Goal: Task Accomplishment & Management: Complete application form

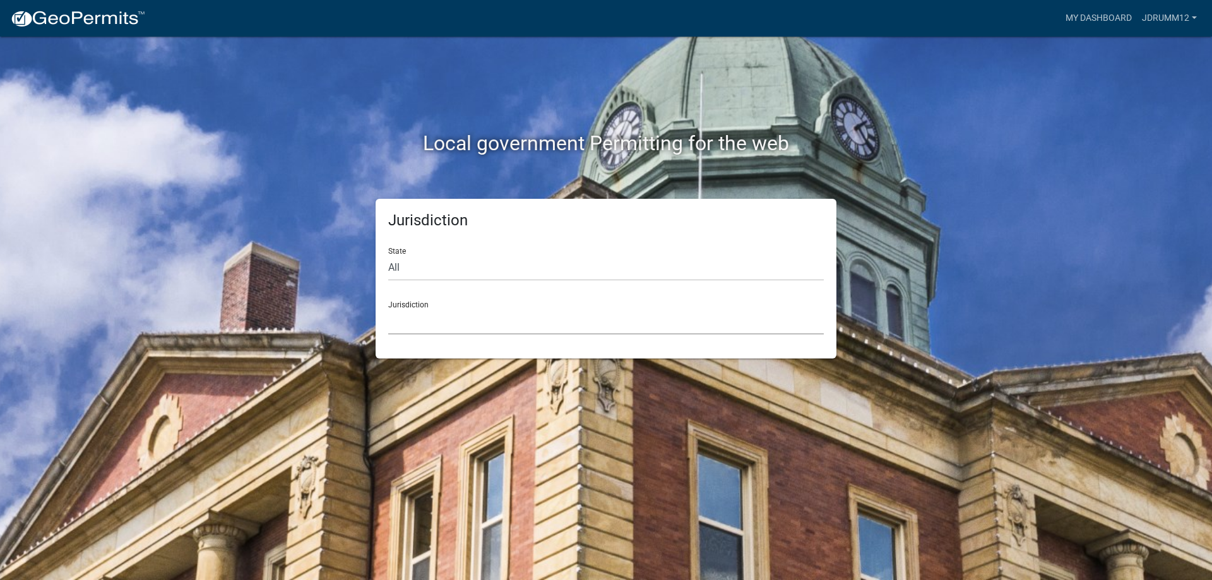
click at [406, 317] on select "[GEOGRAPHIC_DATA], [US_STATE] [GEOGRAPHIC_DATA], [US_STATE][PERSON_NAME][GEOGRA…" at bounding box center [605, 322] width 435 height 26
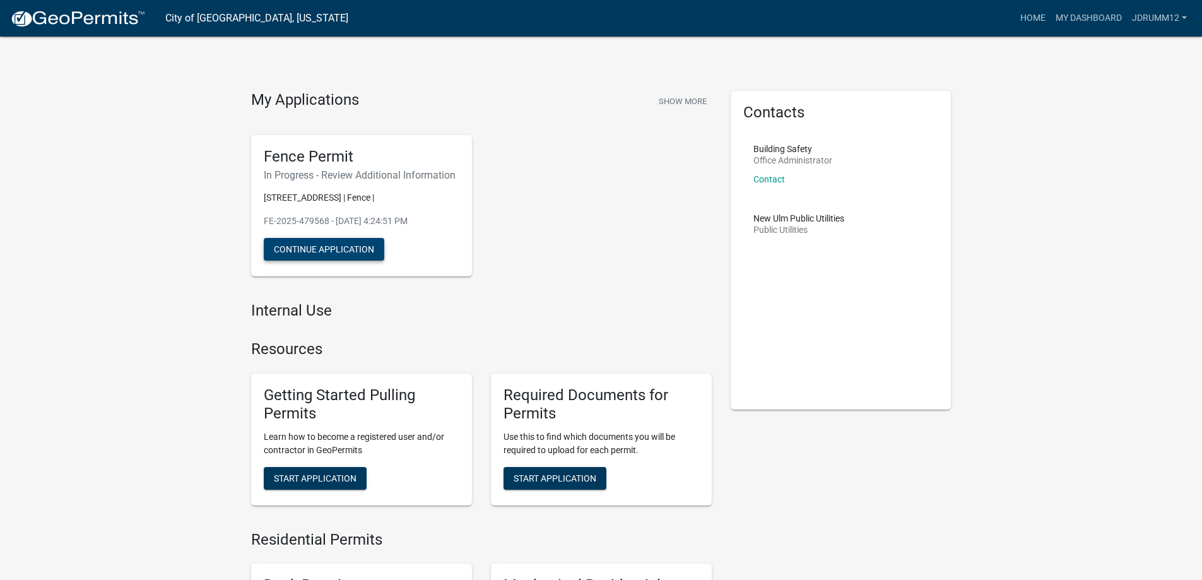
click at [353, 247] on button "Continue Application" at bounding box center [324, 249] width 121 height 23
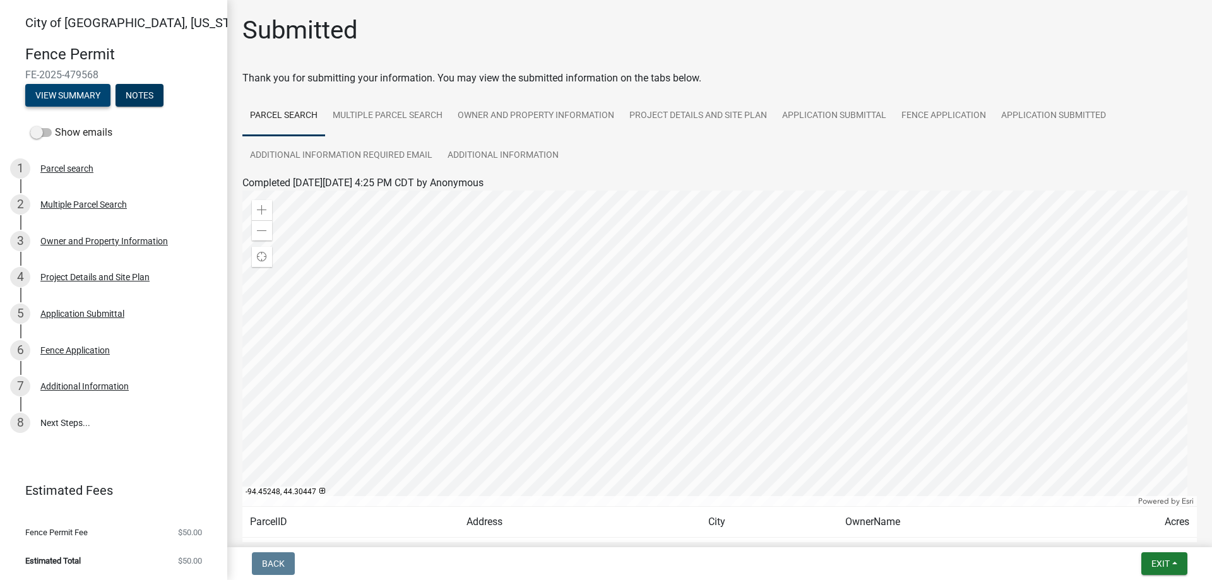
click at [90, 102] on button "View Summary" at bounding box center [67, 95] width 85 height 23
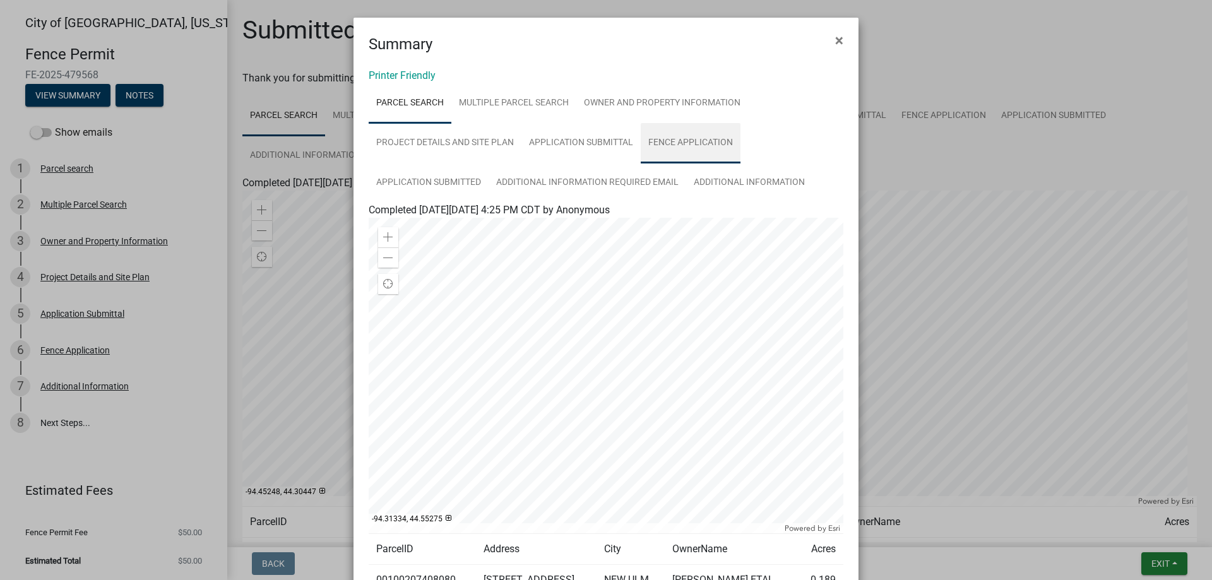
click at [650, 146] on link "Fence Application" at bounding box center [691, 143] width 100 height 40
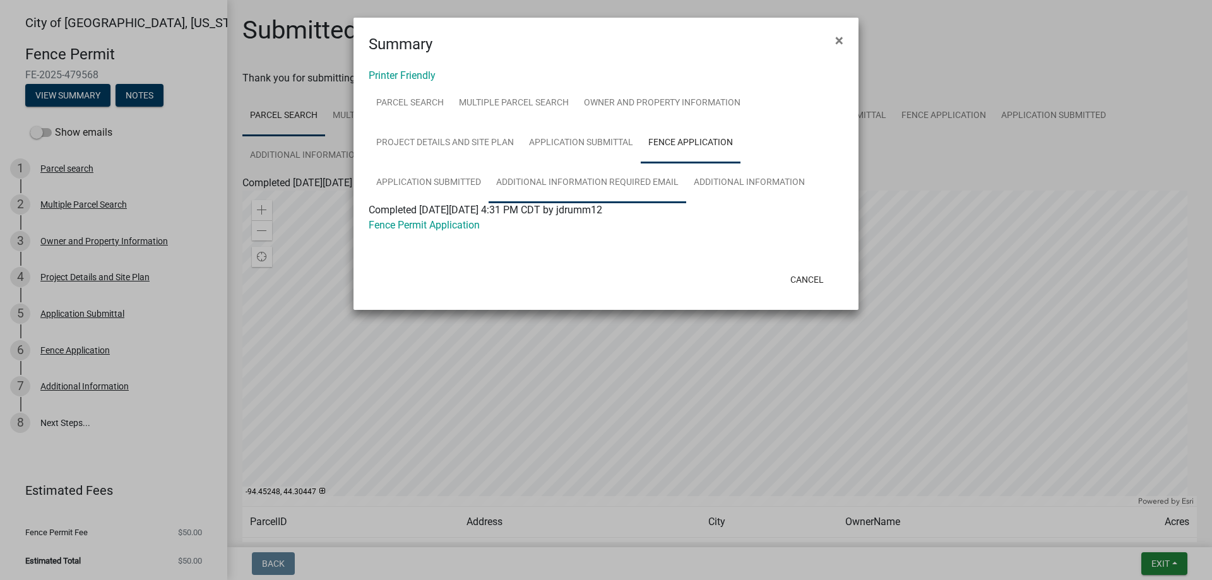
click at [600, 187] on link "Additional Information Required Email" at bounding box center [587, 183] width 198 height 40
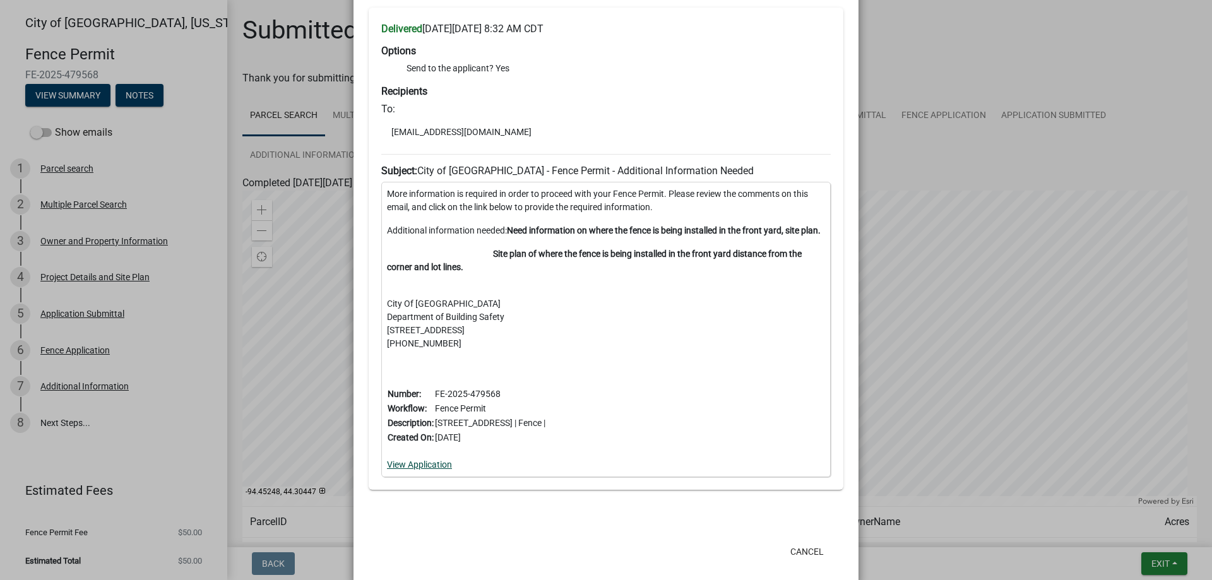
scroll to position [258, 0]
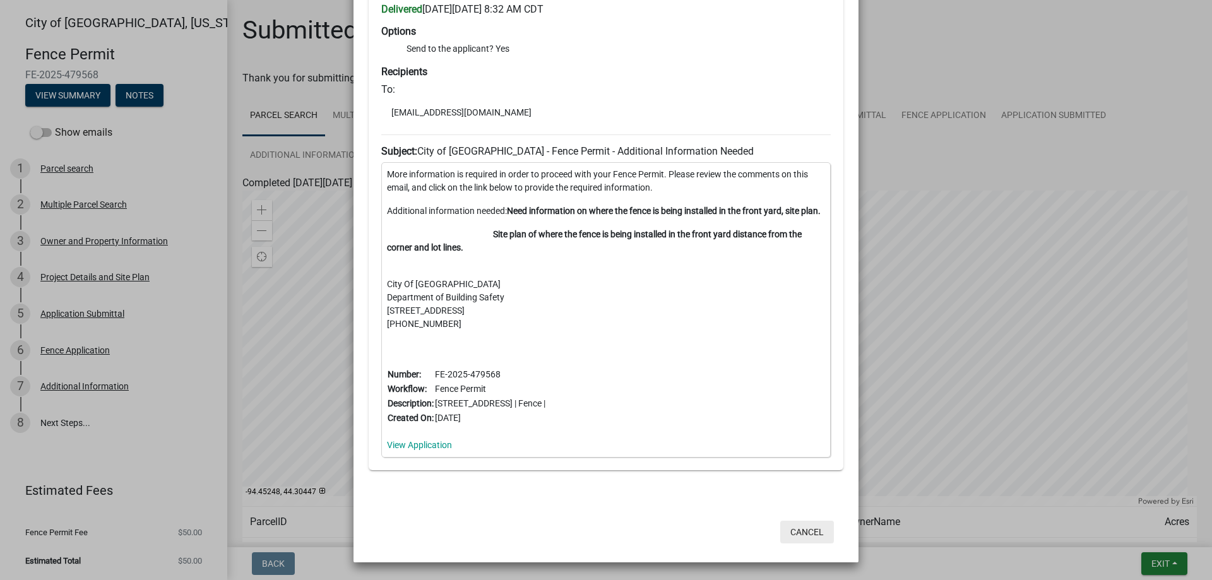
click at [791, 533] on button "Cancel" at bounding box center [807, 532] width 54 height 23
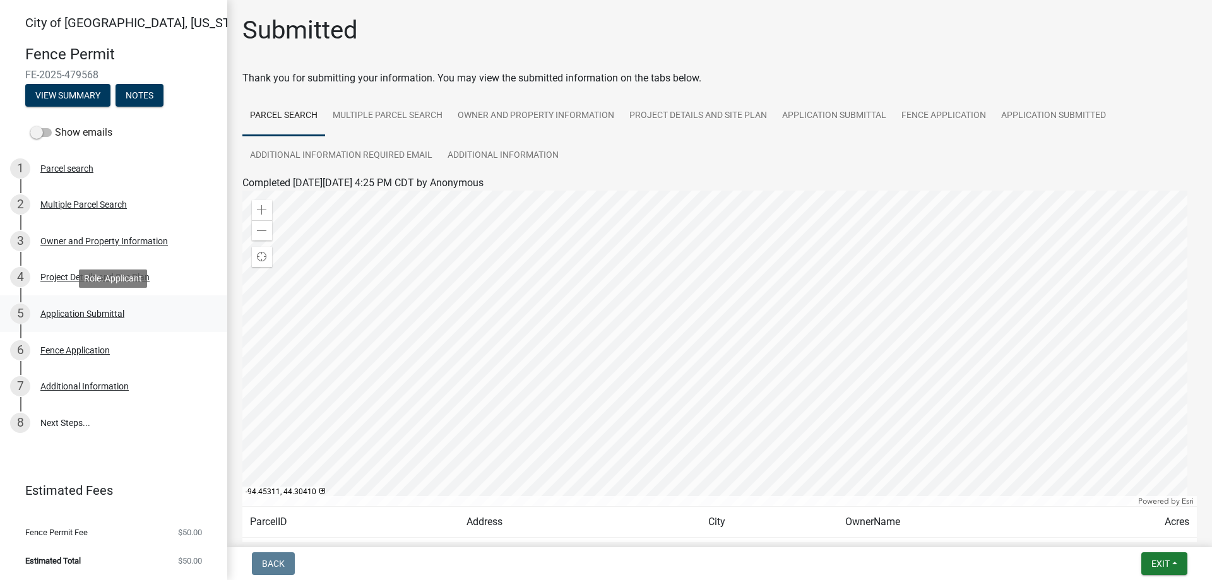
click at [67, 315] on div "Application Submittal" at bounding box center [82, 313] width 84 height 9
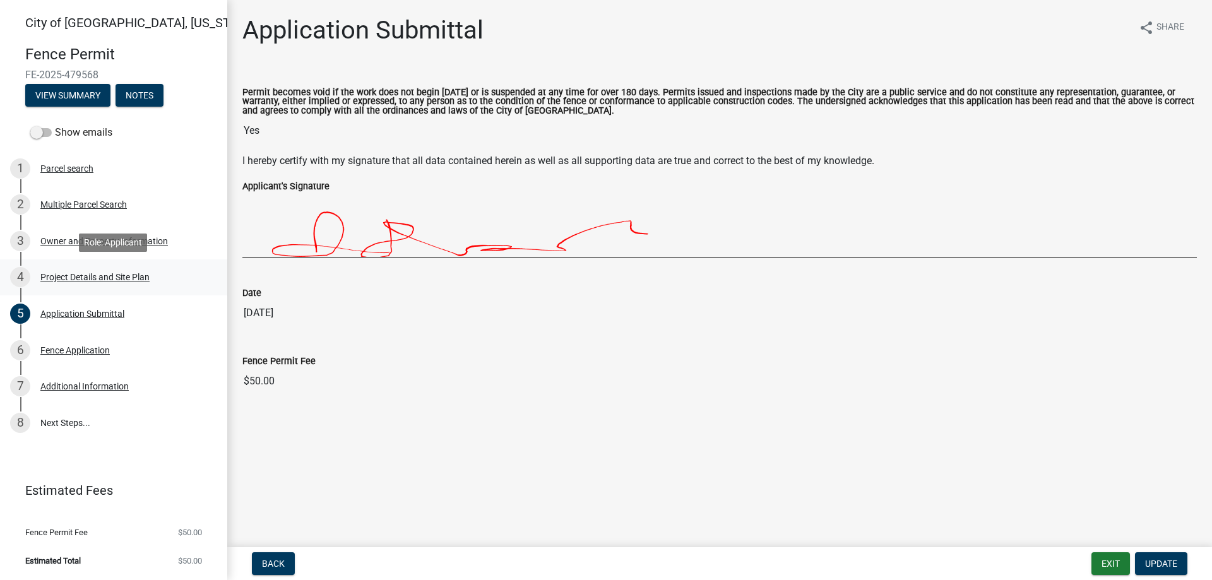
click at [90, 267] on div "4 Project Details and Site Plan" at bounding box center [108, 277] width 197 height 20
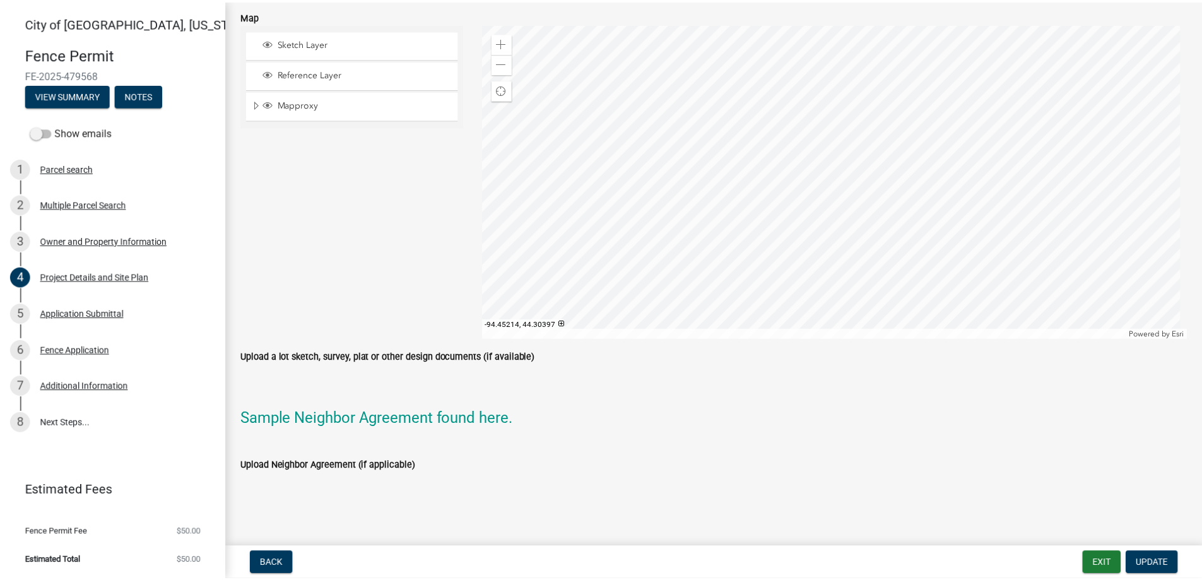
scroll to position [1070, 0]
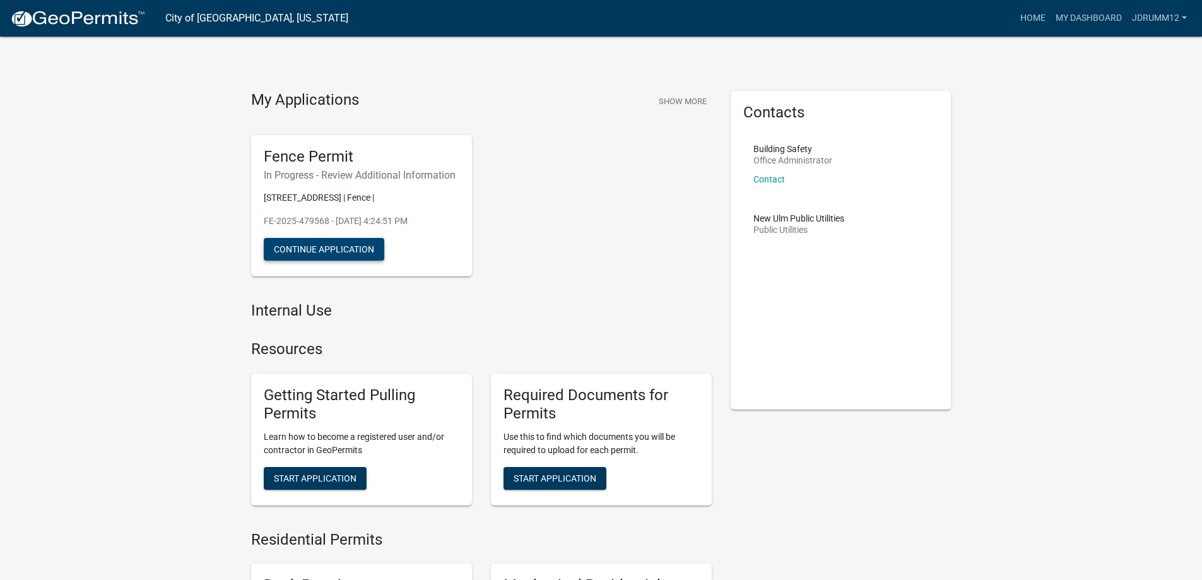
click at [369, 247] on button "Continue Application" at bounding box center [324, 249] width 121 height 23
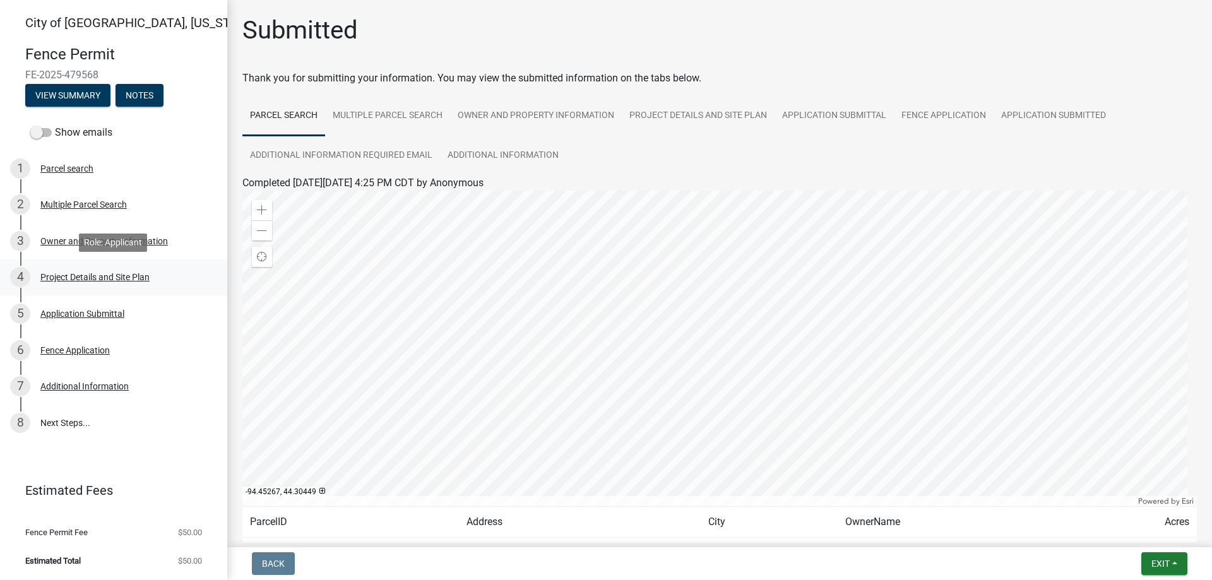
click at [77, 273] on div "Project Details and Site Plan" at bounding box center [94, 277] width 109 height 9
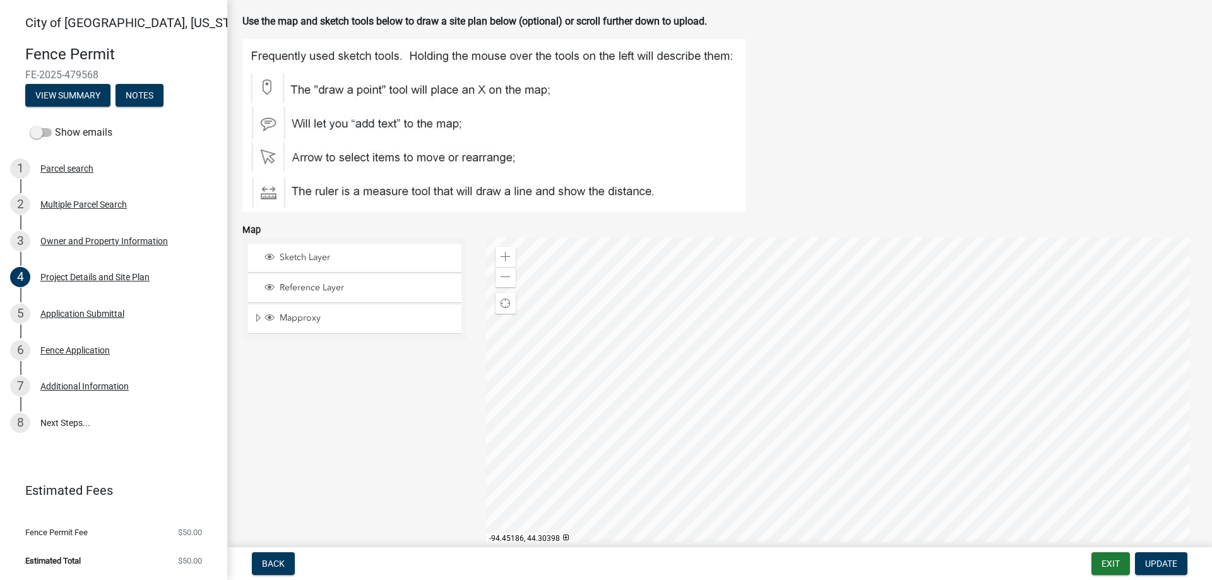
scroll to position [880, 0]
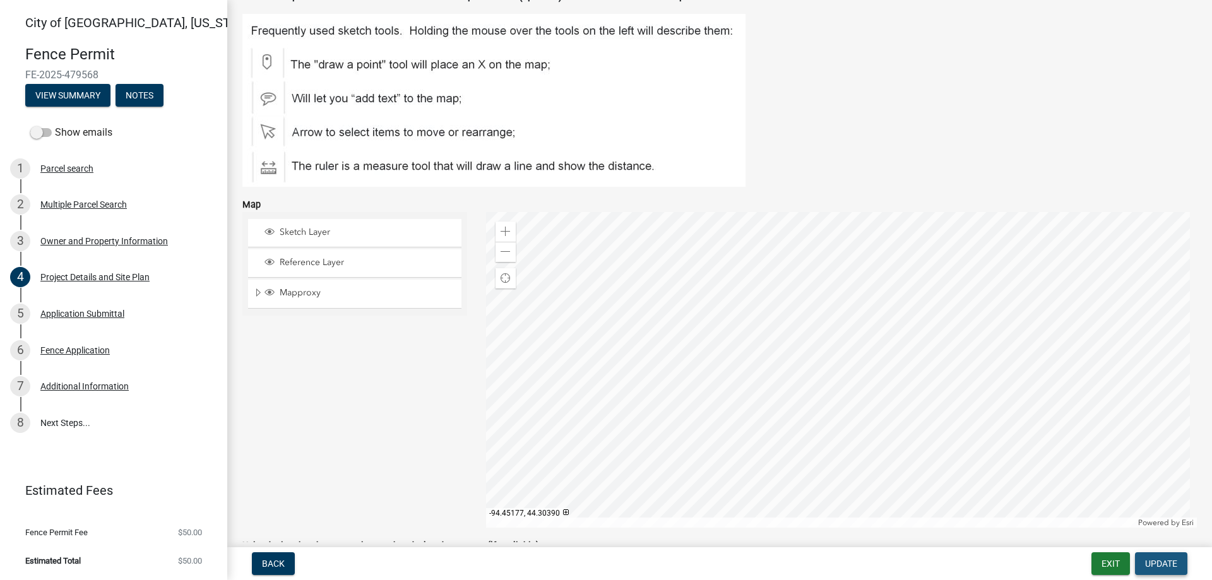
click at [1172, 570] on button "Update" at bounding box center [1161, 563] width 52 height 23
click at [1149, 560] on span "Update" at bounding box center [1161, 564] width 32 height 10
click at [90, 97] on button "View Summary" at bounding box center [67, 95] width 85 height 23
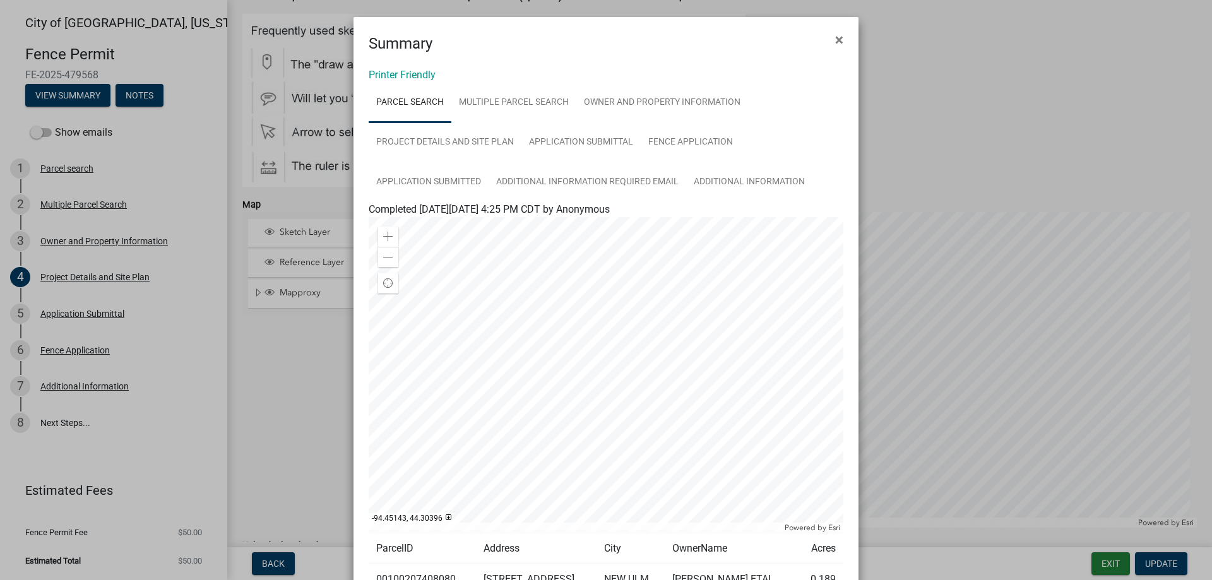
scroll to position [0, 0]
click at [474, 102] on link "Multiple Parcel Search" at bounding box center [513, 103] width 125 height 40
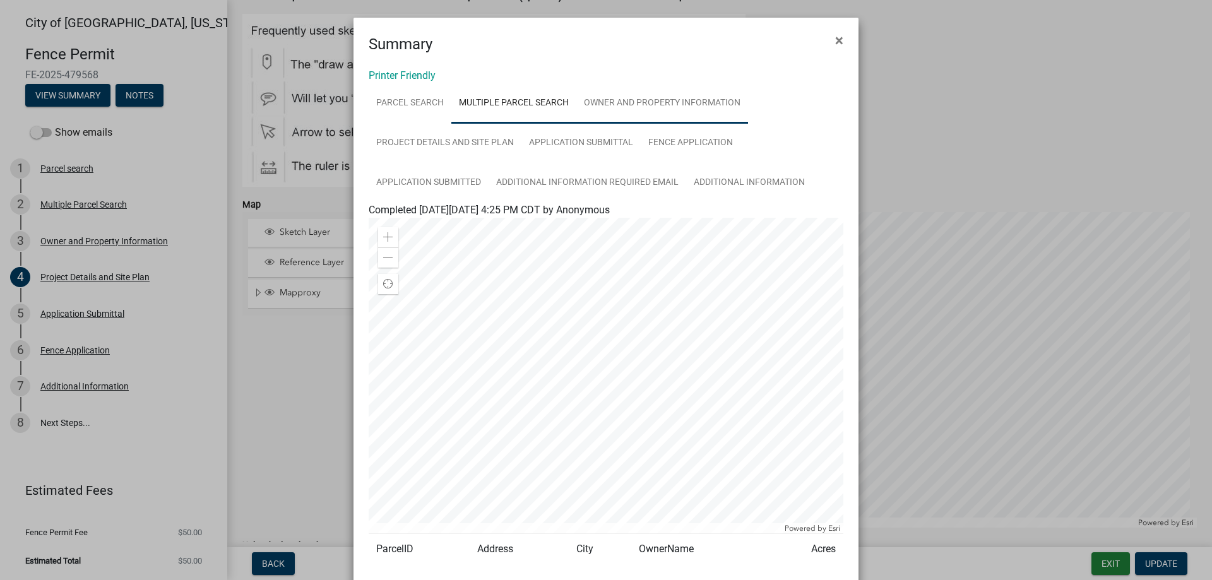
click at [670, 117] on link "Owner and Property Information" at bounding box center [662, 103] width 172 height 40
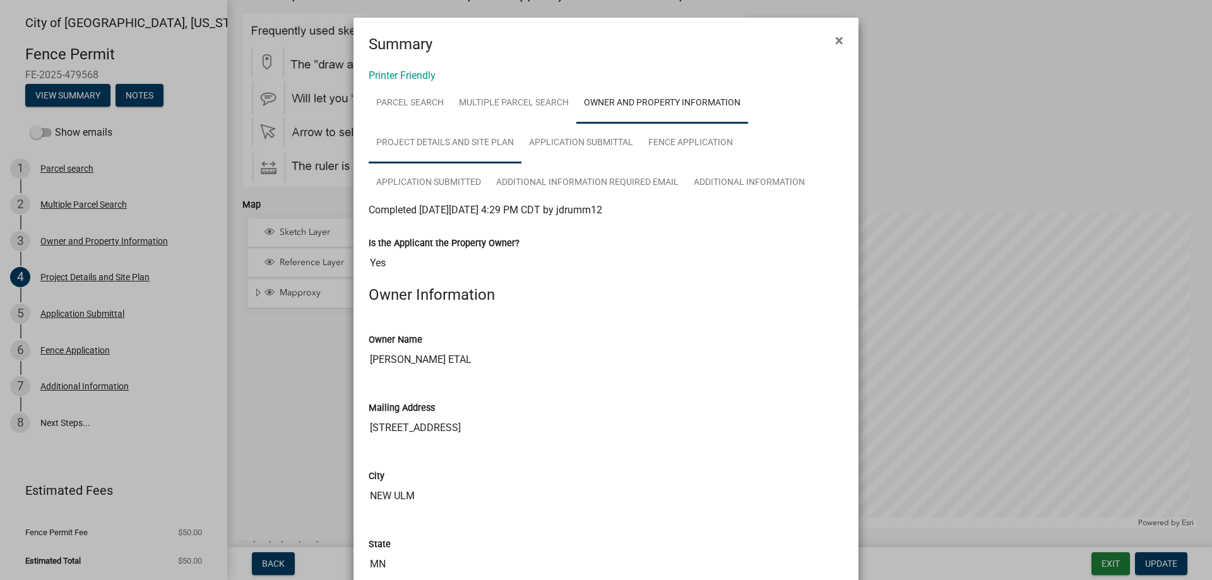
click at [420, 137] on link "Project Details and Site Plan" at bounding box center [445, 143] width 153 height 40
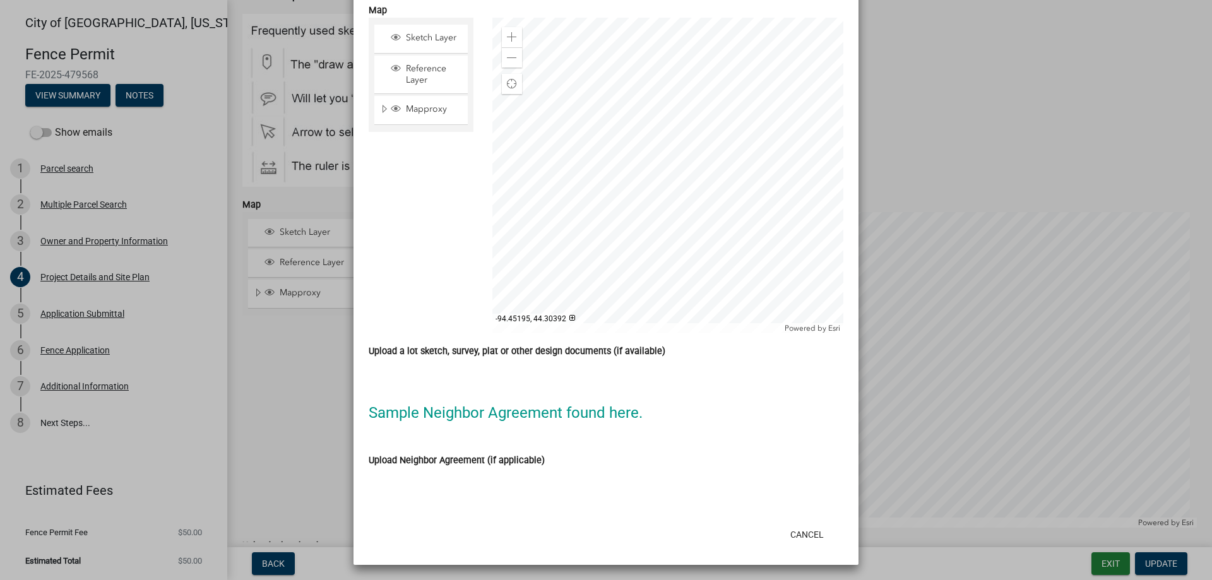
scroll to position [1275, 0]
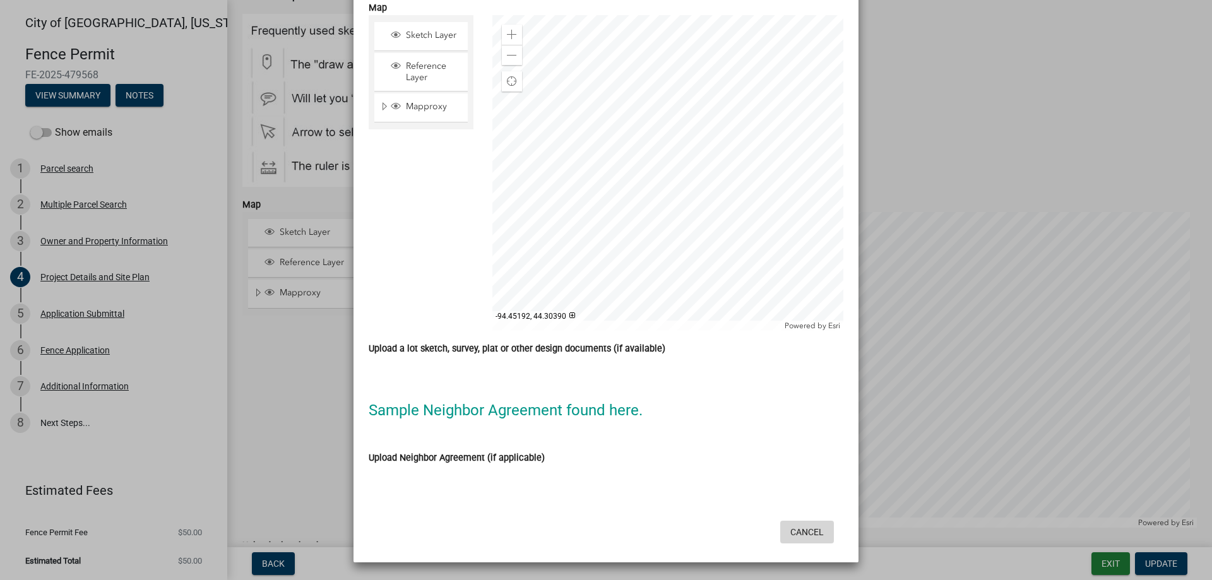
click at [793, 539] on button "Cancel" at bounding box center [807, 532] width 54 height 23
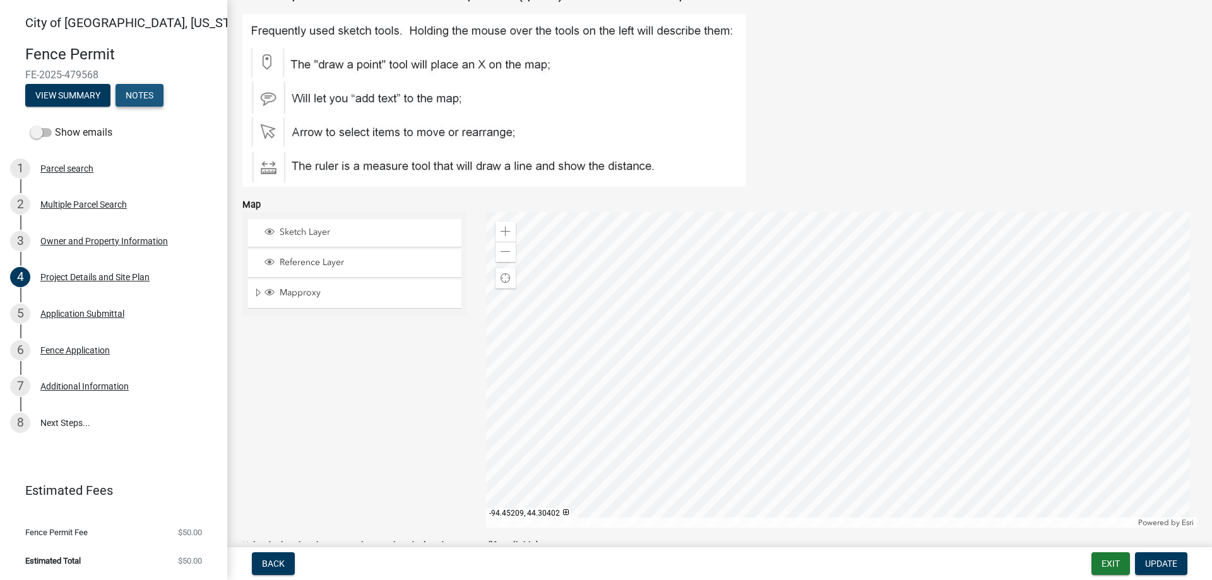
click at [146, 86] on button "Notes" at bounding box center [139, 95] width 48 height 23
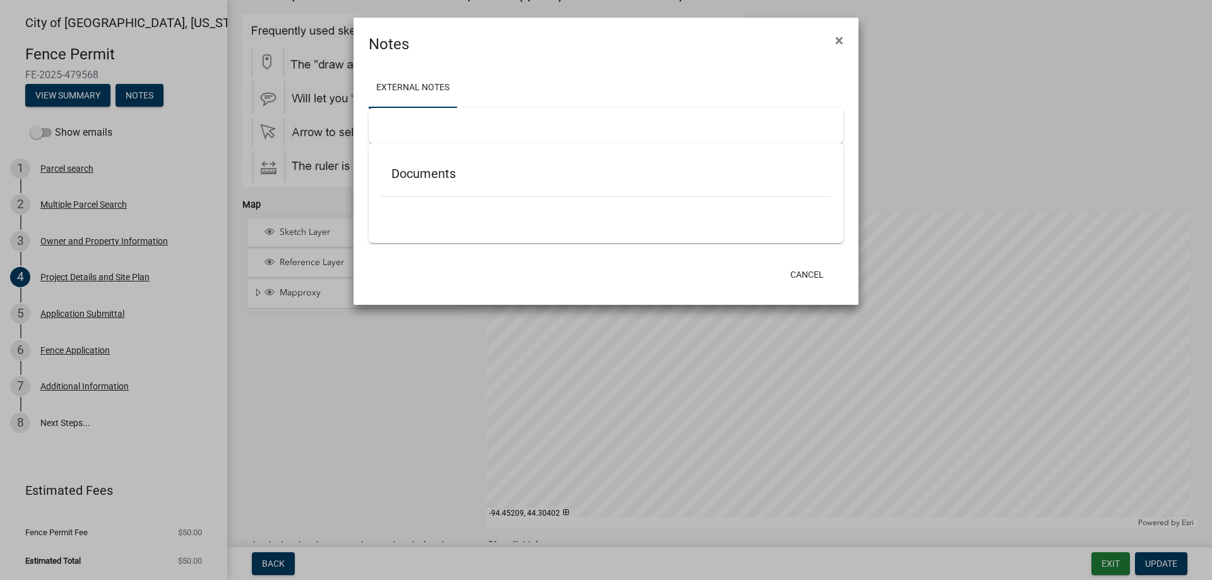
click at [427, 174] on h5 "Documents" at bounding box center [605, 173] width 429 height 15
click at [785, 275] on button "Cancel" at bounding box center [807, 274] width 54 height 23
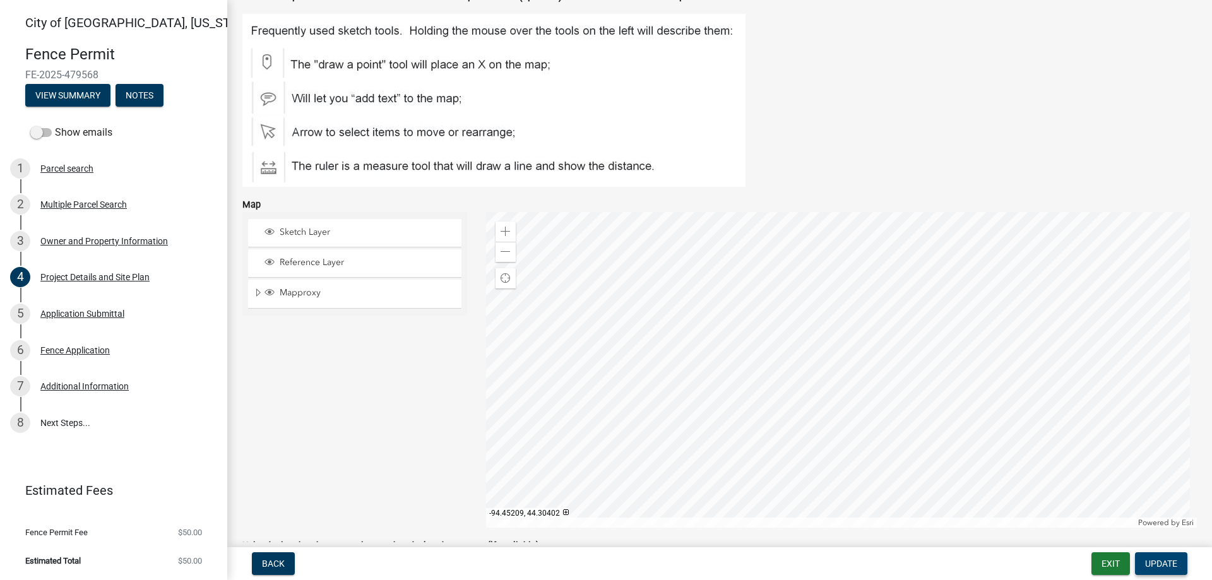
click at [1145, 562] on span "Update" at bounding box center [1161, 564] width 32 height 10
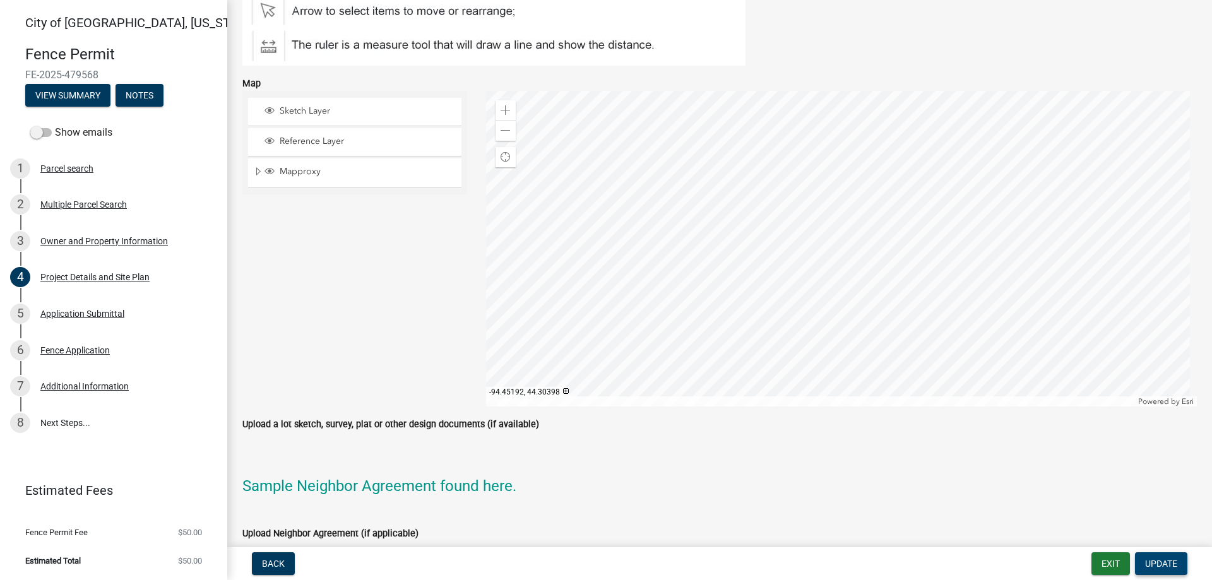
scroll to position [943, 0]
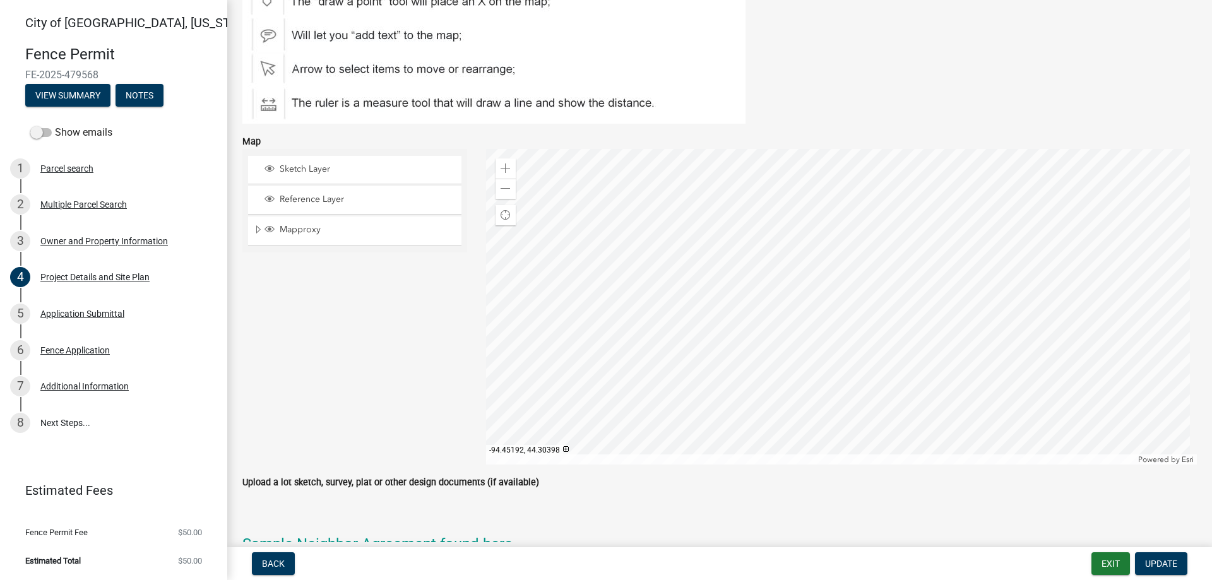
click at [872, 269] on div at bounding box center [841, 307] width 711 height 316
click at [868, 278] on div at bounding box center [841, 307] width 711 height 316
click at [83, 270] on div "4 Project Details and Site Plan" at bounding box center [108, 277] width 197 height 20
click at [86, 280] on div "Project Details and Site Plan" at bounding box center [94, 277] width 109 height 9
click at [88, 279] on div "Project Details and Site Plan" at bounding box center [94, 277] width 109 height 9
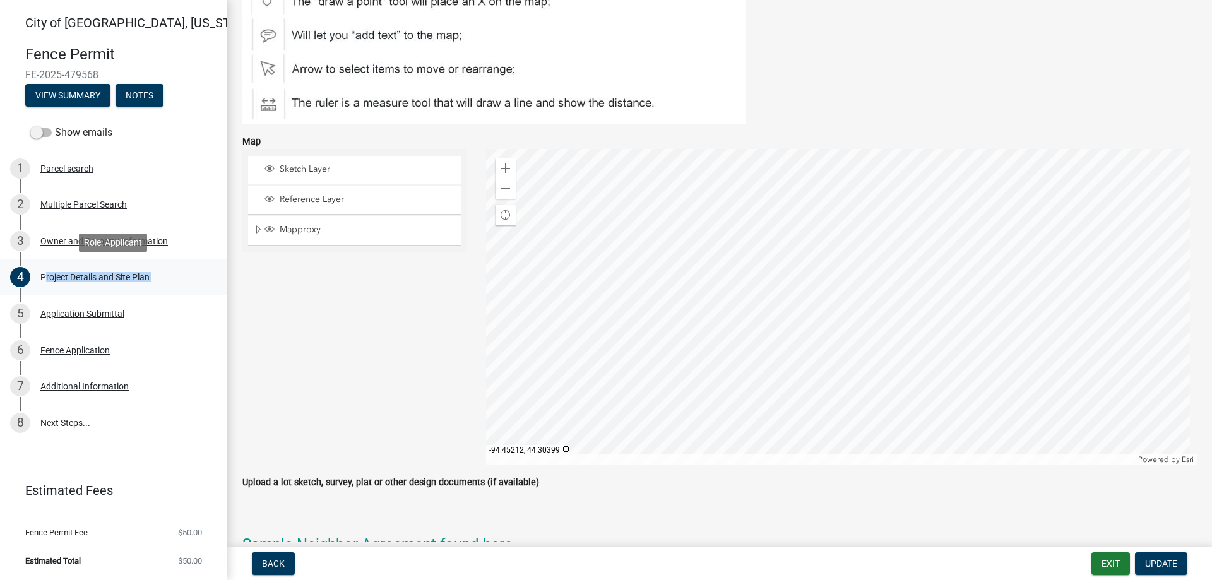
click at [88, 279] on div "Project Details and Site Plan" at bounding box center [94, 277] width 109 height 9
click at [333, 311] on div "Sketch Layer Reference Layer Mapproxy USA Major Highways Railroads Airport Runw…" at bounding box center [355, 307] width 244 height 316
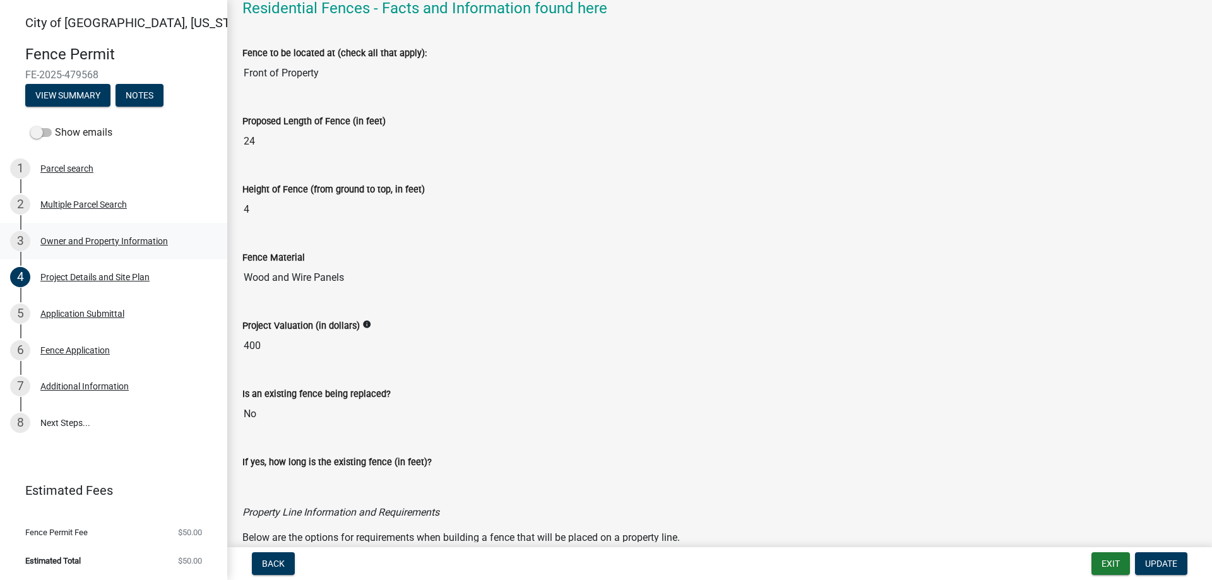
scroll to position [0, 0]
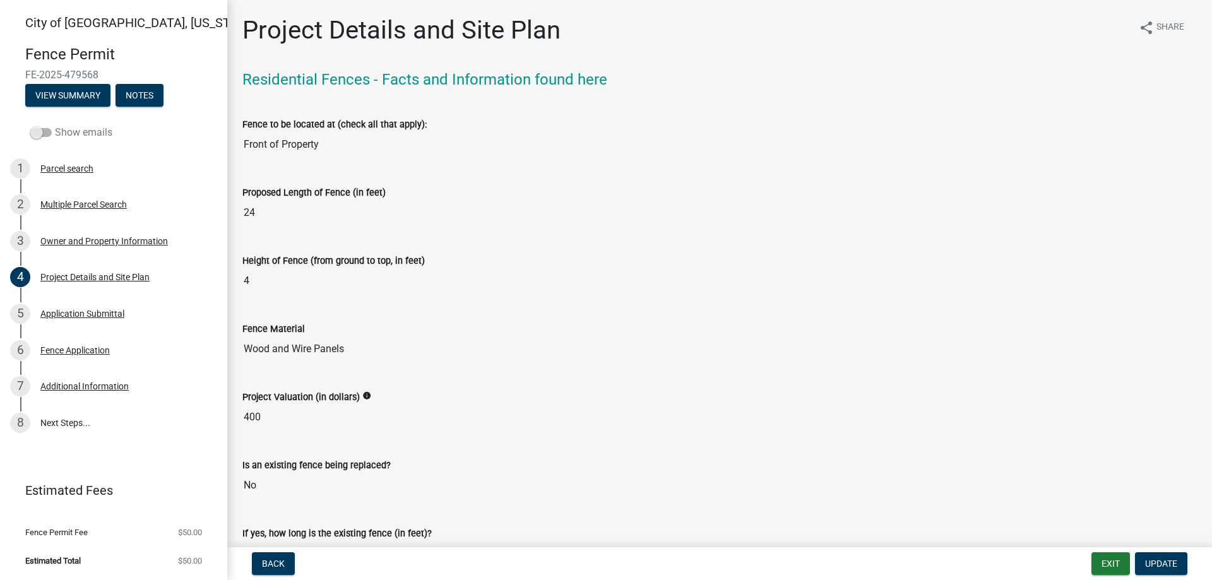
click at [38, 134] on span at bounding box center [40, 132] width 21 height 9
click at [55, 125] on input "Show emails" at bounding box center [55, 125] width 0 height 0
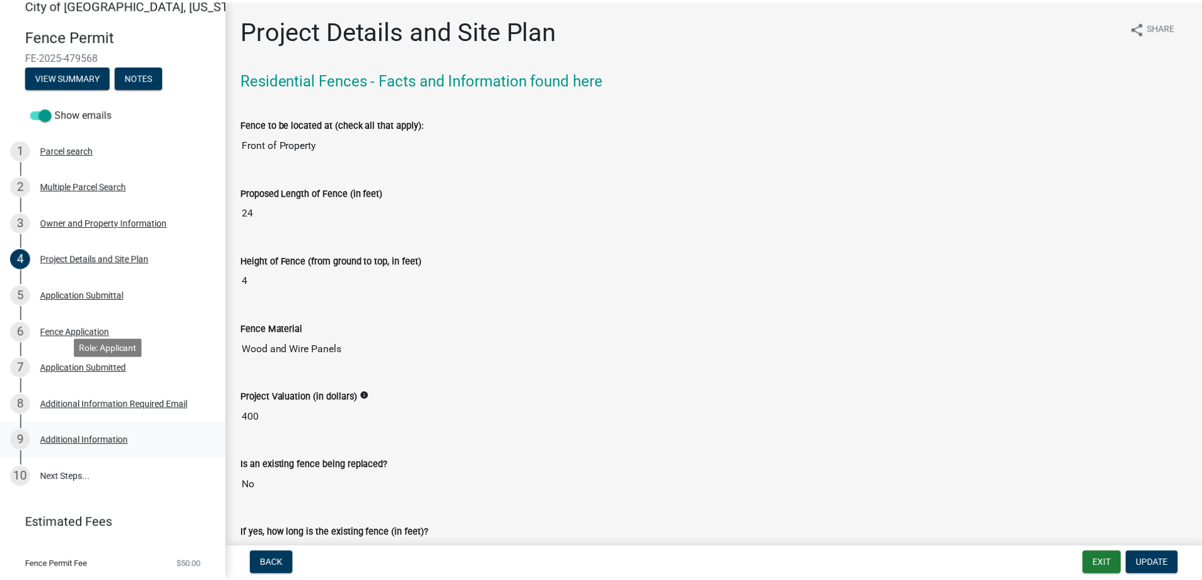
scroll to position [51, 0]
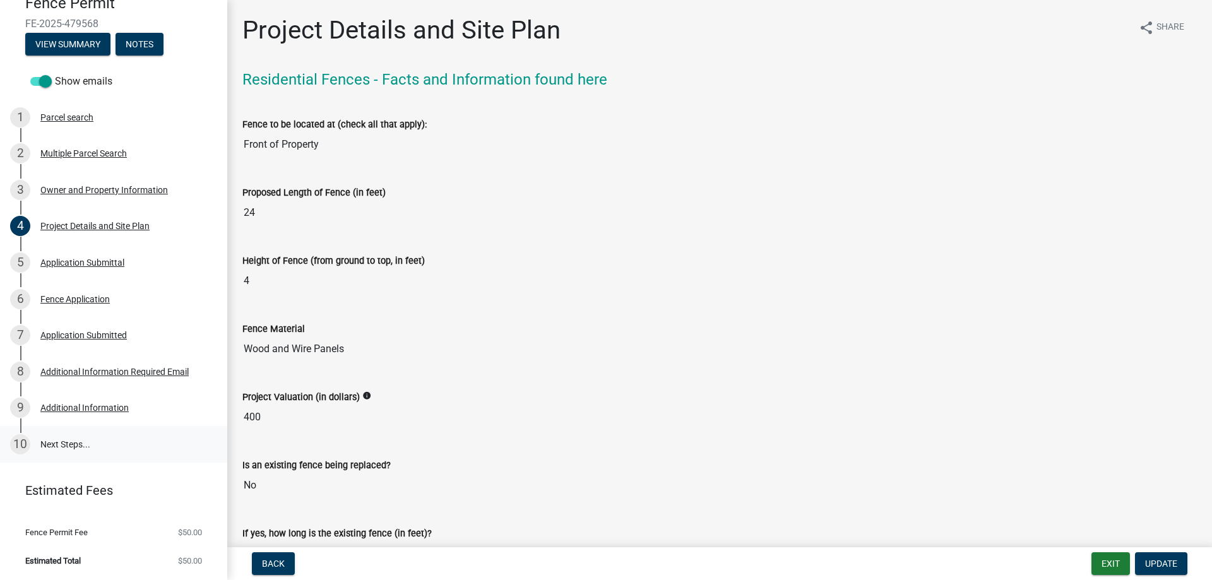
click at [67, 442] on link "10 Next Steps..." at bounding box center [113, 444] width 227 height 37
click at [74, 440] on link "10 Next Steps..." at bounding box center [113, 444] width 227 height 37
click at [86, 418] on link "9 Additional Information" at bounding box center [113, 408] width 227 height 37
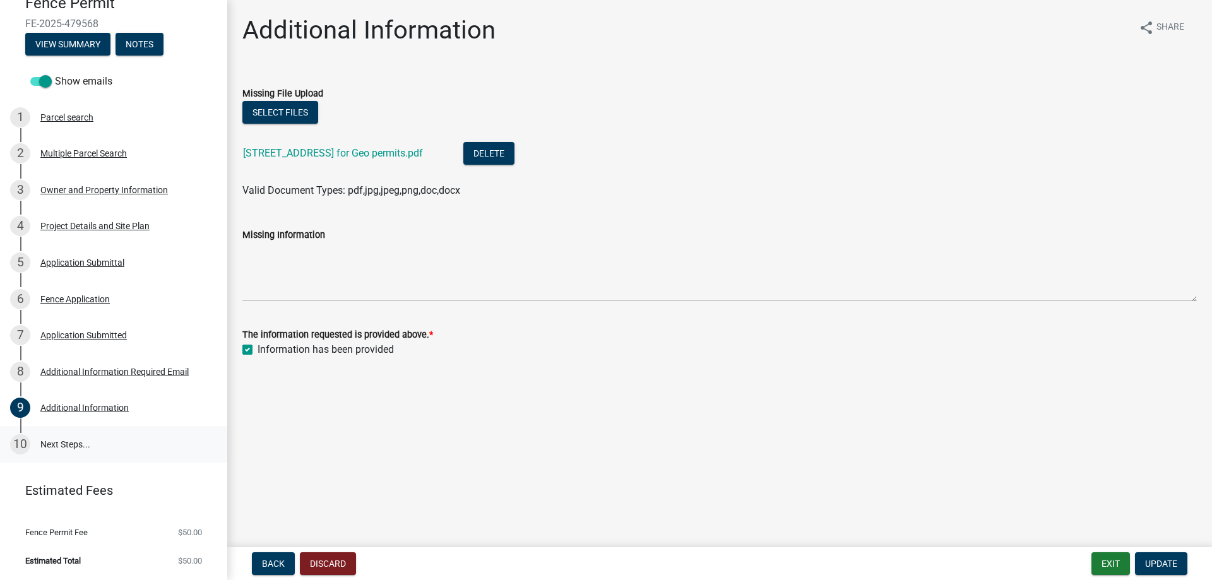
click at [76, 440] on link "10 Next Steps..." at bounding box center [113, 444] width 227 height 37
click at [25, 440] on div "10" at bounding box center [20, 444] width 20 height 20
click at [279, 117] on button "Select files" at bounding box center [280, 112] width 76 height 23
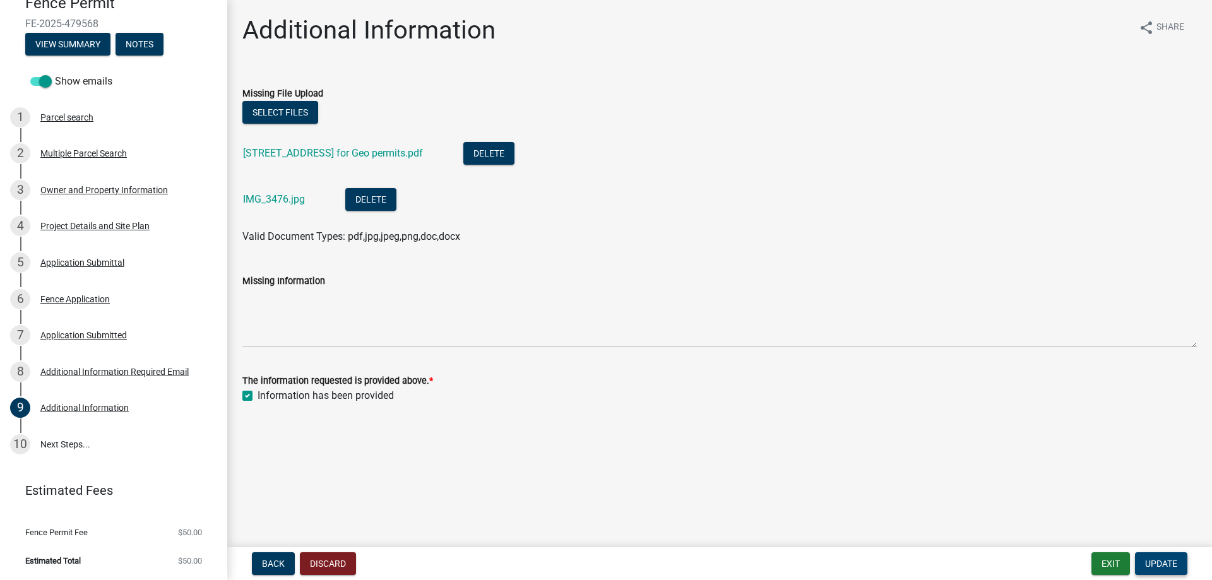
click at [1168, 557] on button "Update" at bounding box center [1161, 563] width 52 height 23
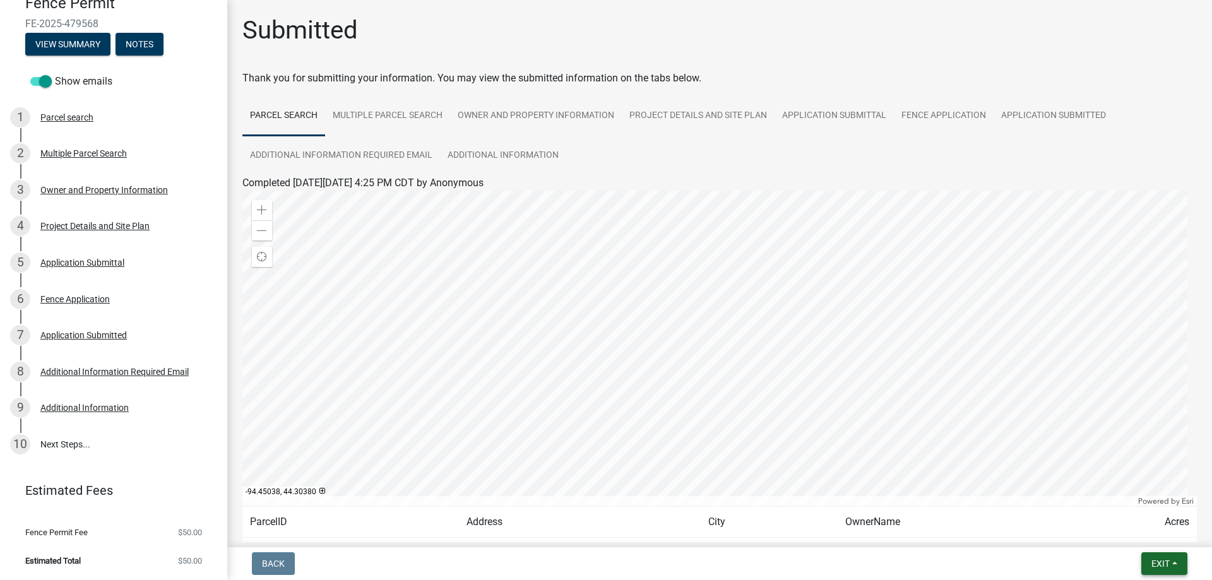
click at [1176, 567] on button "Exit" at bounding box center [1164, 563] width 46 height 23
click at [1160, 538] on button "Save & Exit" at bounding box center [1136, 531] width 101 height 30
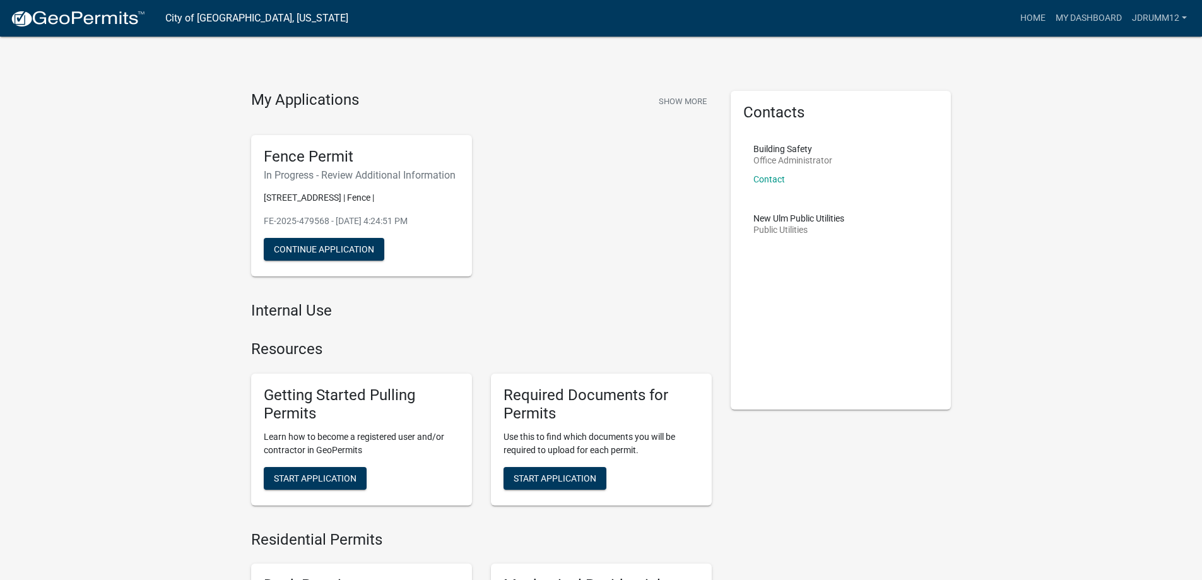
drag, startPoint x: 342, startPoint y: 182, endPoint x: 516, endPoint y: 190, distance: 174.3
click at [516, 190] on div "Fence Permit In Progress - Review Additional Information [STREET_ADDRESS] | Fen…" at bounding box center [482, 206] width 480 height 162
click at [531, 183] on div "Fence Permit In Progress - Review Additional Information [STREET_ADDRESS] | Fen…" at bounding box center [482, 206] width 480 height 162
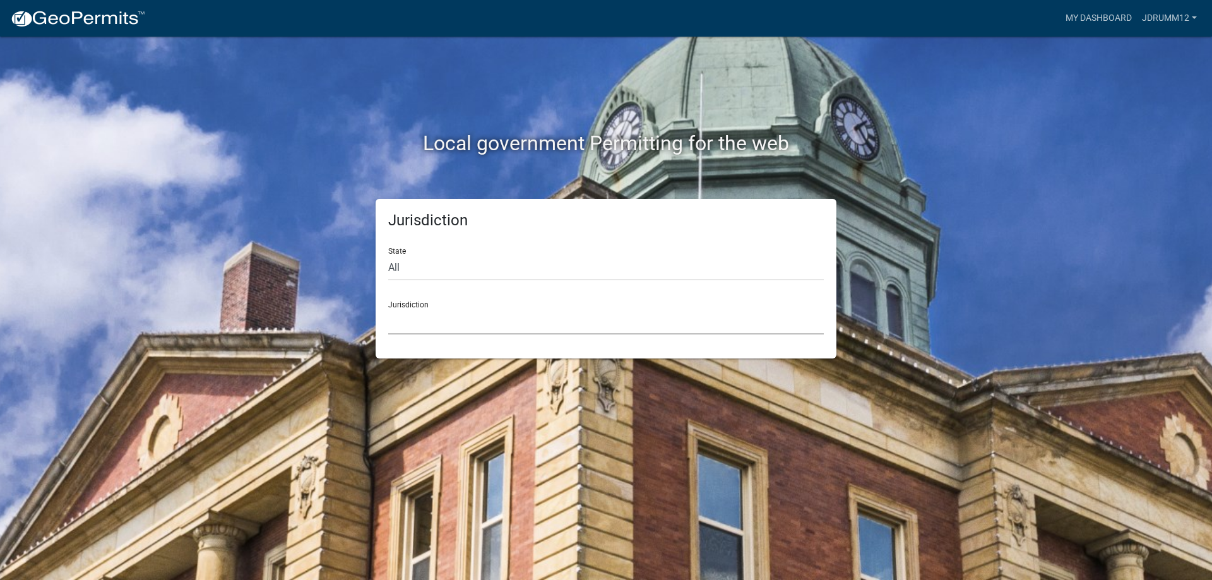
drag, startPoint x: 464, startPoint y: 309, endPoint x: 460, endPoint y: 321, distance: 12.8
click at [464, 310] on select "[GEOGRAPHIC_DATA], [US_STATE] [GEOGRAPHIC_DATA], [US_STATE][PERSON_NAME][GEOGRA…" at bounding box center [605, 322] width 435 height 26
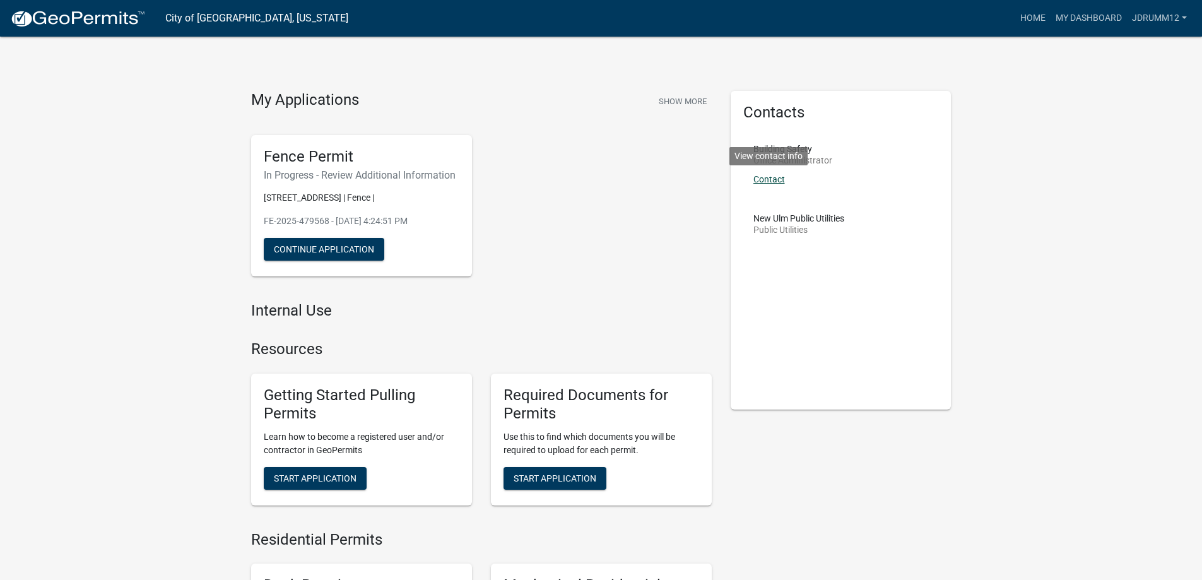
click at [763, 183] on link "Contact" at bounding box center [770, 179] width 32 height 10
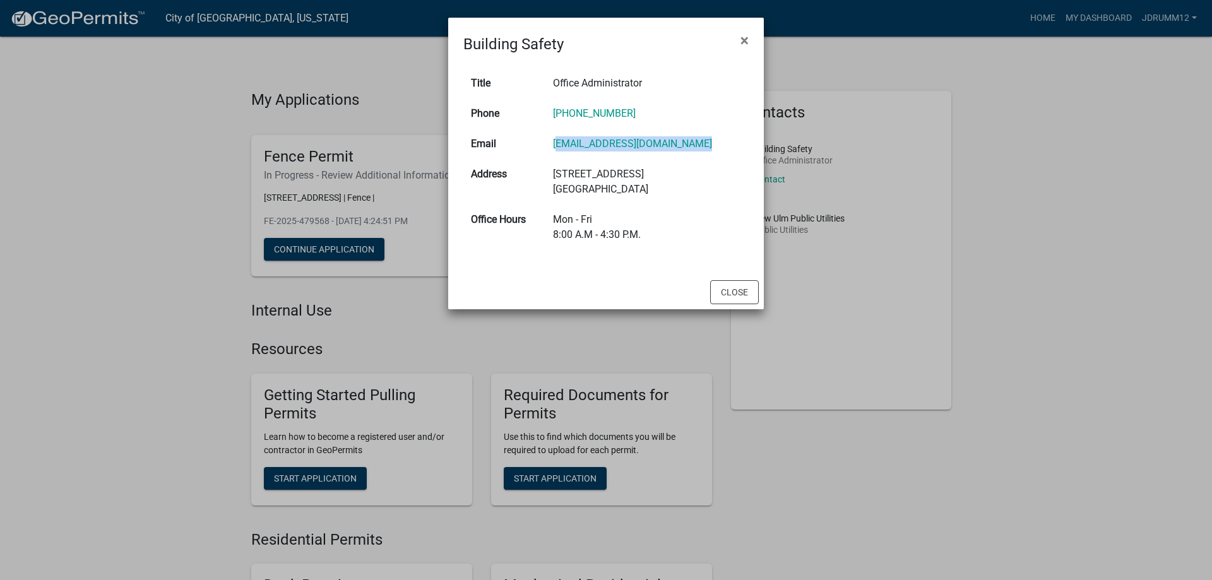
drag, startPoint x: 555, startPoint y: 143, endPoint x: 723, endPoint y: 148, distance: 167.9
click at [723, 148] on td "buildingsafety@newulmmn.gov" at bounding box center [646, 144] width 203 height 30
copy link "buildingsafety@newulmmn.gov"
